Goal: Task Accomplishment & Management: Manage account settings

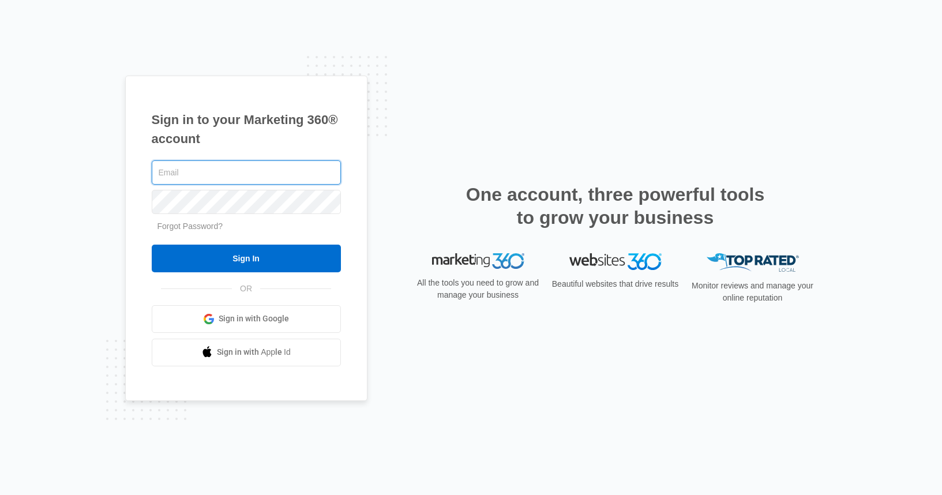
click at [248, 170] on input "text" at bounding box center [246, 172] width 189 height 24
click at [0, 494] on com-1password-button at bounding box center [0, 495] width 0 height 0
type input "amelia@sustainwithme.com"
